Goal: Information Seeking & Learning: Find specific fact

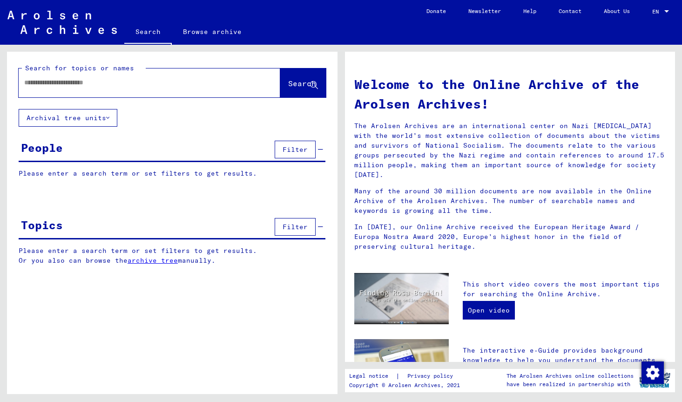
click at [64, 83] on input "text" at bounding box center [138, 83] width 228 height 10
type input "**********"
click at [289, 83] on span "Search" at bounding box center [302, 83] width 28 height 9
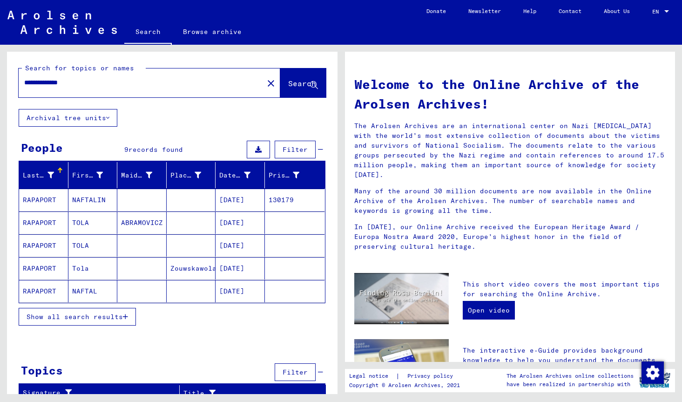
click at [48, 291] on mat-cell "RAPAPORT" at bounding box center [43, 291] width 49 height 22
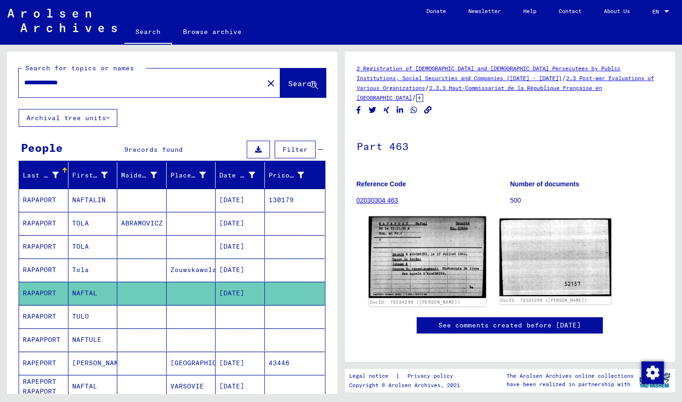
click at [399, 240] on img at bounding box center [427, 258] width 117 height 82
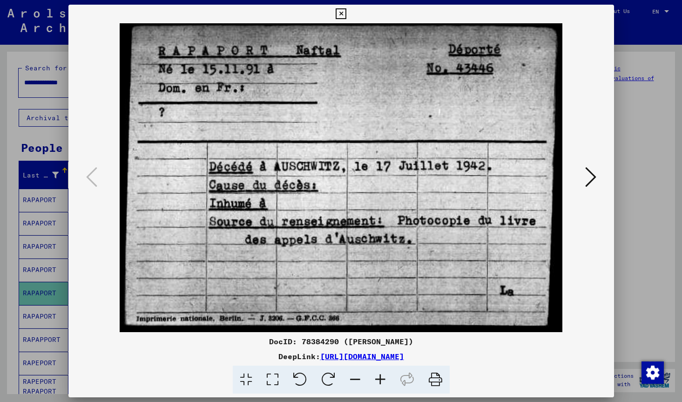
click at [593, 177] on icon at bounding box center [591, 177] width 11 height 22
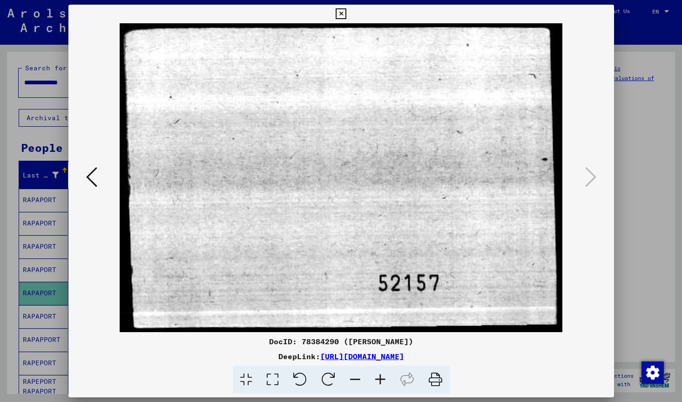
click at [347, 14] on icon at bounding box center [341, 13] width 11 height 11
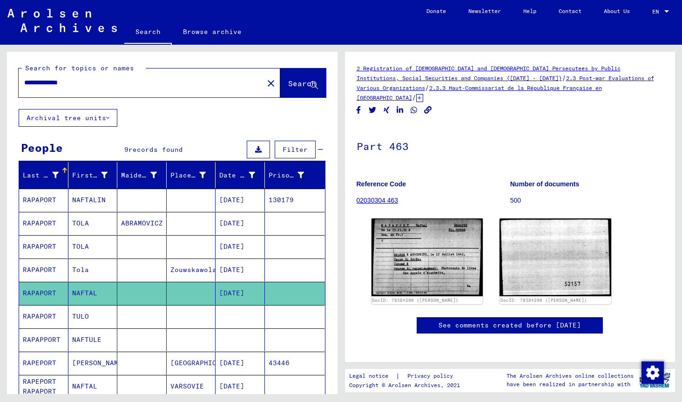
click at [35, 363] on icon at bounding box center [38, 364] width 23 height 37
click at [51, 360] on button at bounding box center [39, 365] width 30 height 30
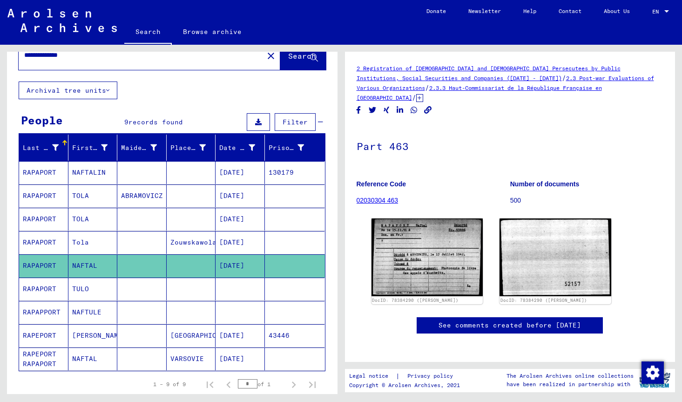
scroll to position [50, 0]
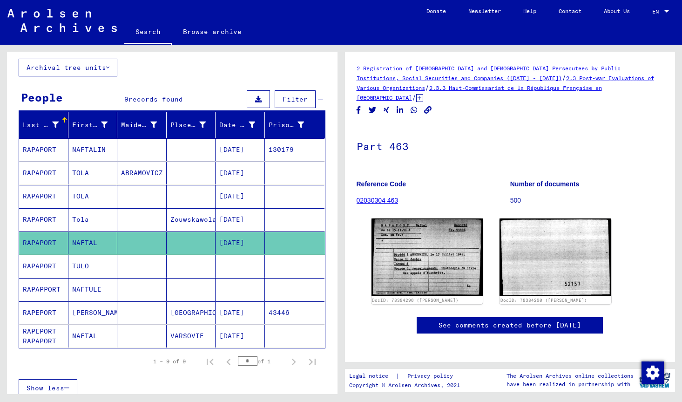
click at [42, 309] on mat-cell "RAPEPORT" at bounding box center [43, 312] width 49 height 23
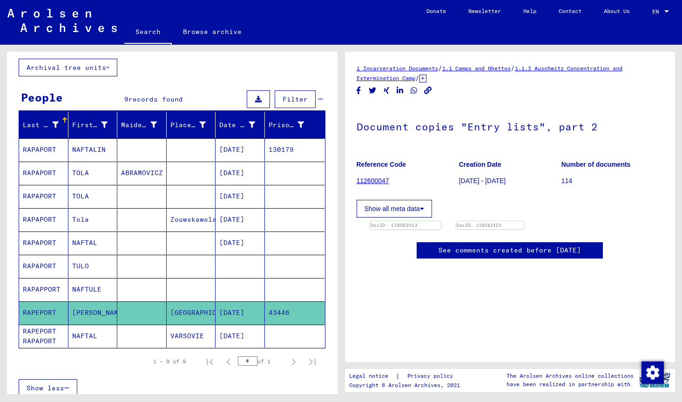
click at [429, 221] on img at bounding box center [405, 221] width 71 height 0
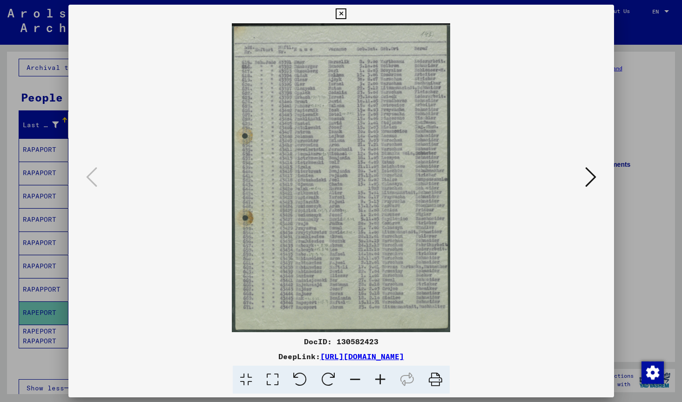
click at [382, 378] on icon at bounding box center [380, 380] width 25 height 28
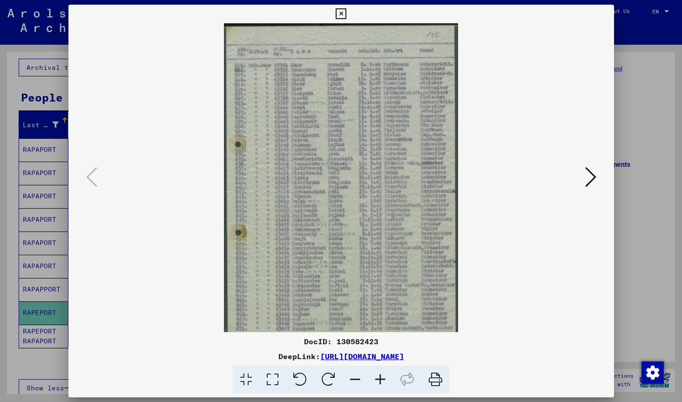
click at [382, 378] on icon at bounding box center [380, 380] width 25 height 28
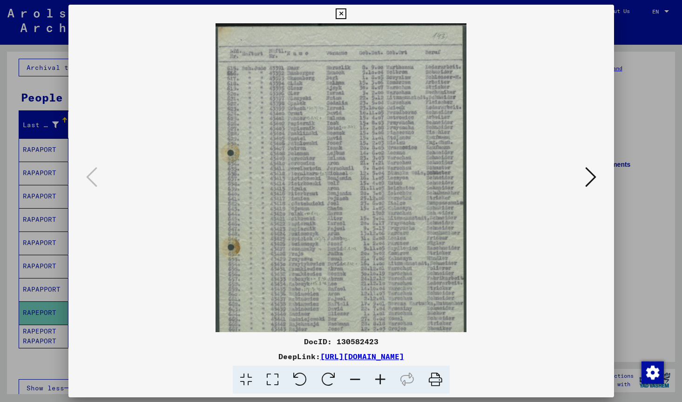
click at [245, 378] on icon at bounding box center [246, 380] width 27 height 28
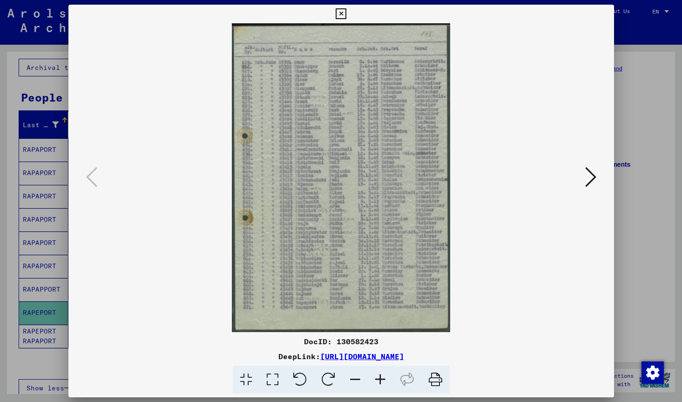
click at [273, 381] on icon at bounding box center [272, 380] width 27 height 28
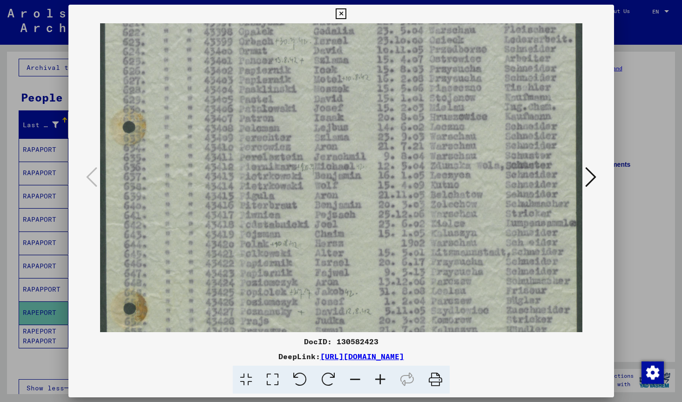
drag, startPoint x: 319, startPoint y: 223, endPoint x: 313, endPoint y: 97, distance: 125.9
click at [313, 97] on img at bounding box center [341, 219] width 483 height 683
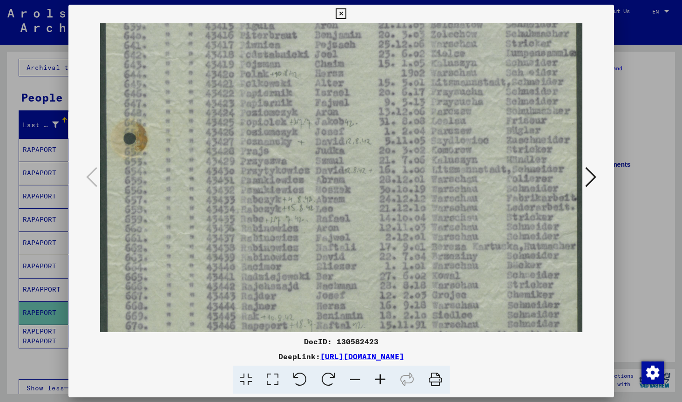
scroll to position [329, 0]
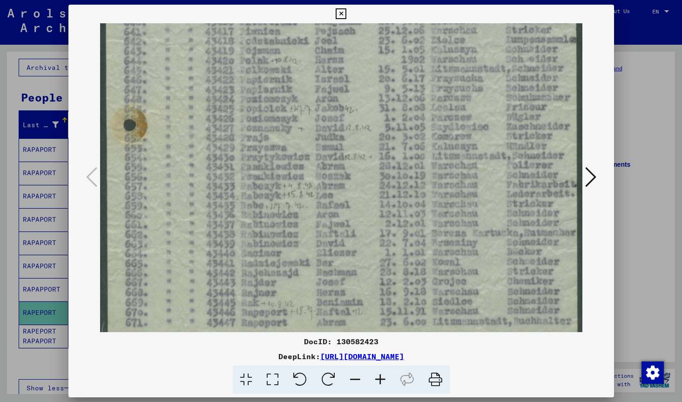
drag, startPoint x: 336, startPoint y: 243, endPoint x: 305, endPoint y: 59, distance: 186.2
click at [305, 59] on img at bounding box center [341, 35] width 483 height 683
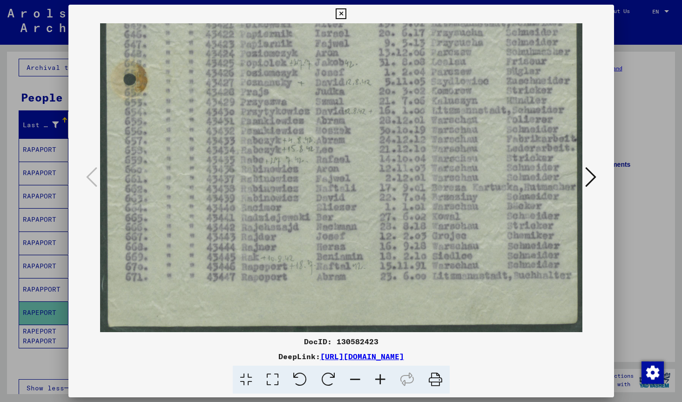
drag, startPoint x: 331, startPoint y: 247, endPoint x: 308, endPoint y: 135, distance: 114.1
drag, startPoint x: 426, startPoint y: 266, endPoint x: 377, endPoint y: 261, distance: 49.2
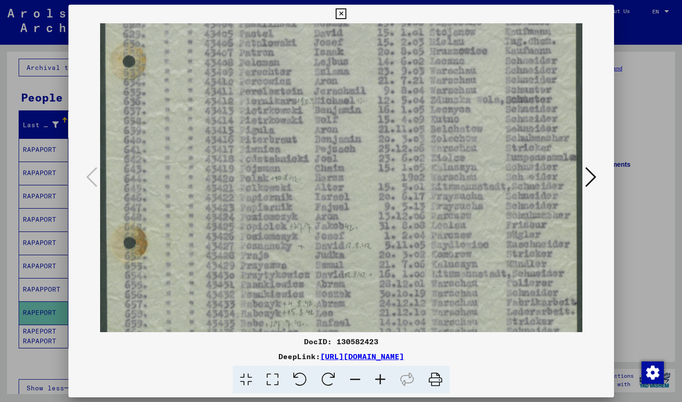
drag, startPoint x: 281, startPoint y: 82, endPoint x: 310, endPoint y: 250, distance: 171.0
click at [310, 250] on img at bounding box center [341, 153] width 483 height 683
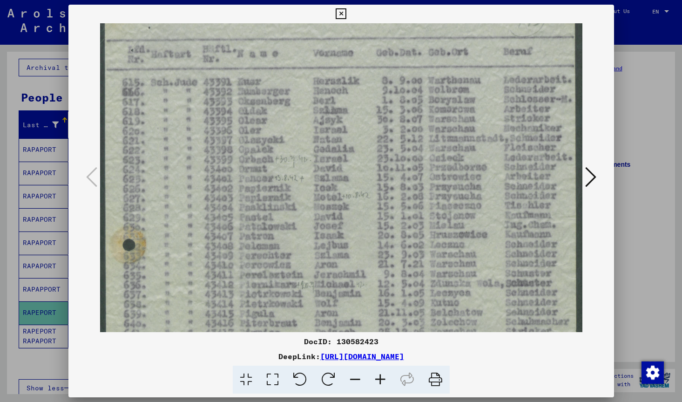
scroll to position [21, 0]
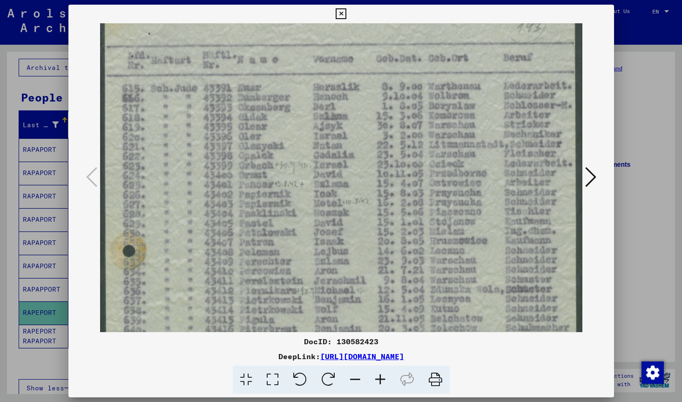
drag, startPoint x: 303, startPoint y: 124, endPoint x: 322, endPoint y: 313, distance: 190.6
click at [322, 313] on img at bounding box center [341, 343] width 483 height 683
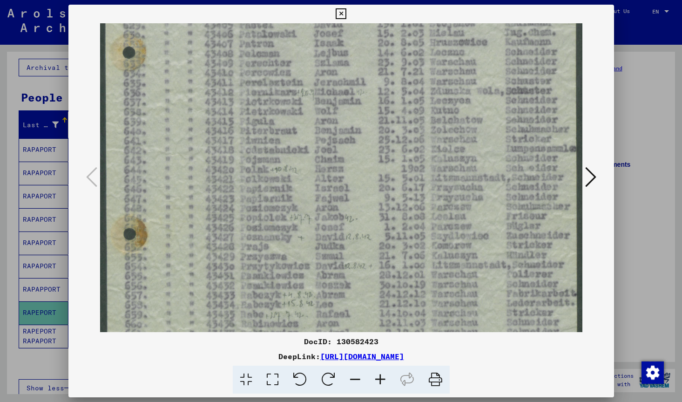
drag, startPoint x: 321, startPoint y: 296, endPoint x: 322, endPoint y: 97, distance: 198.4
click at [322, 97] on img at bounding box center [341, 144] width 483 height 683
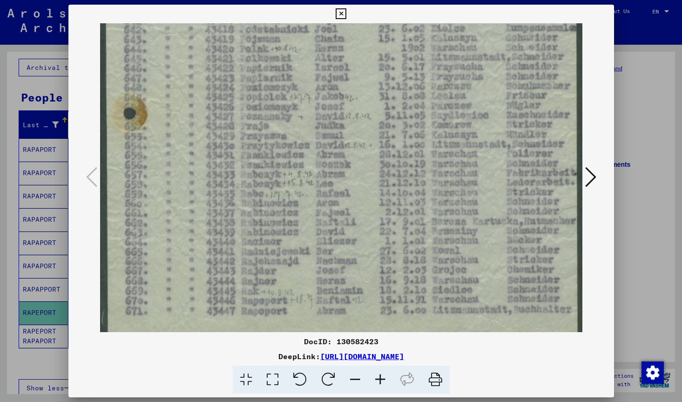
scroll to position [380, 0]
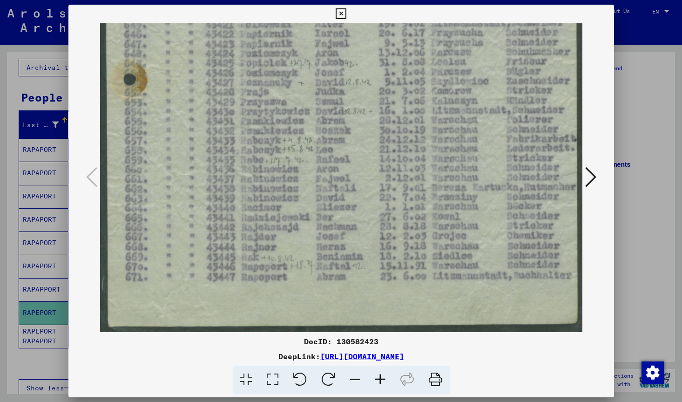
drag, startPoint x: 307, startPoint y: 237, endPoint x: 304, endPoint y: 34, distance: 203.1
click at [595, 172] on icon at bounding box center [591, 177] width 11 height 22
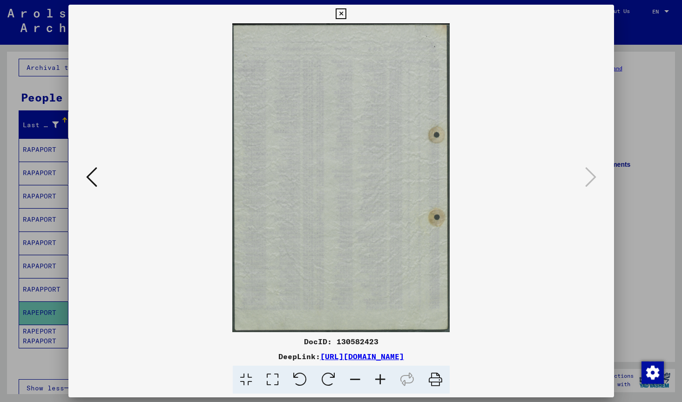
scroll to position [0, 0]
click at [347, 14] on icon at bounding box center [341, 13] width 11 height 11
